Goal: Transaction & Acquisition: Purchase product/service

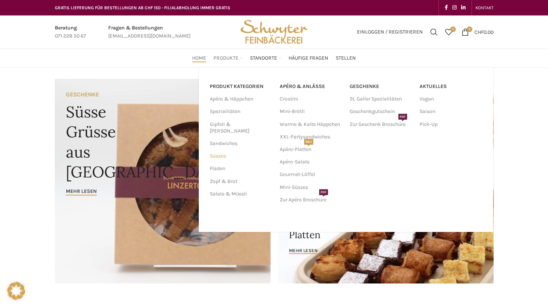
click at [224, 150] on link "Süsses" at bounding box center [240, 156] width 61 height 13
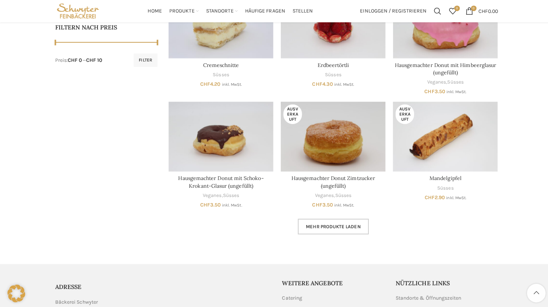
scroll to position [356, 0]
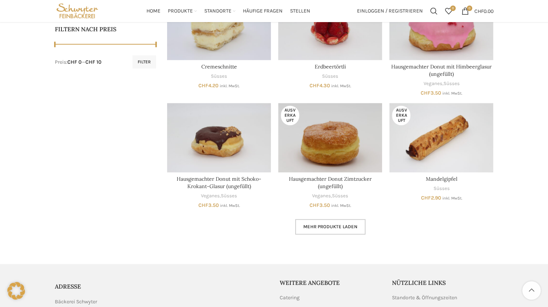
click at [330, 226] on span "Mehr Produkte laden" at bounding box center [330, 227] width 54 height 6
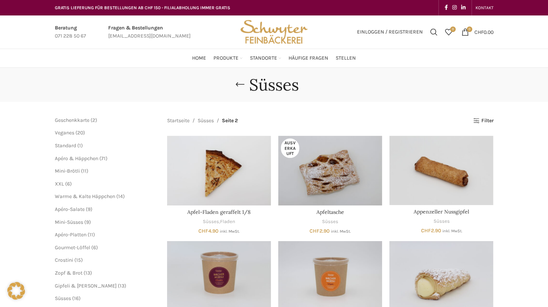
click at [238, 122] on span "Seite 2" at bounding box center [230, 121] width 16 height 8
